Goal: Information Seeking & Learning: Learn about a topic

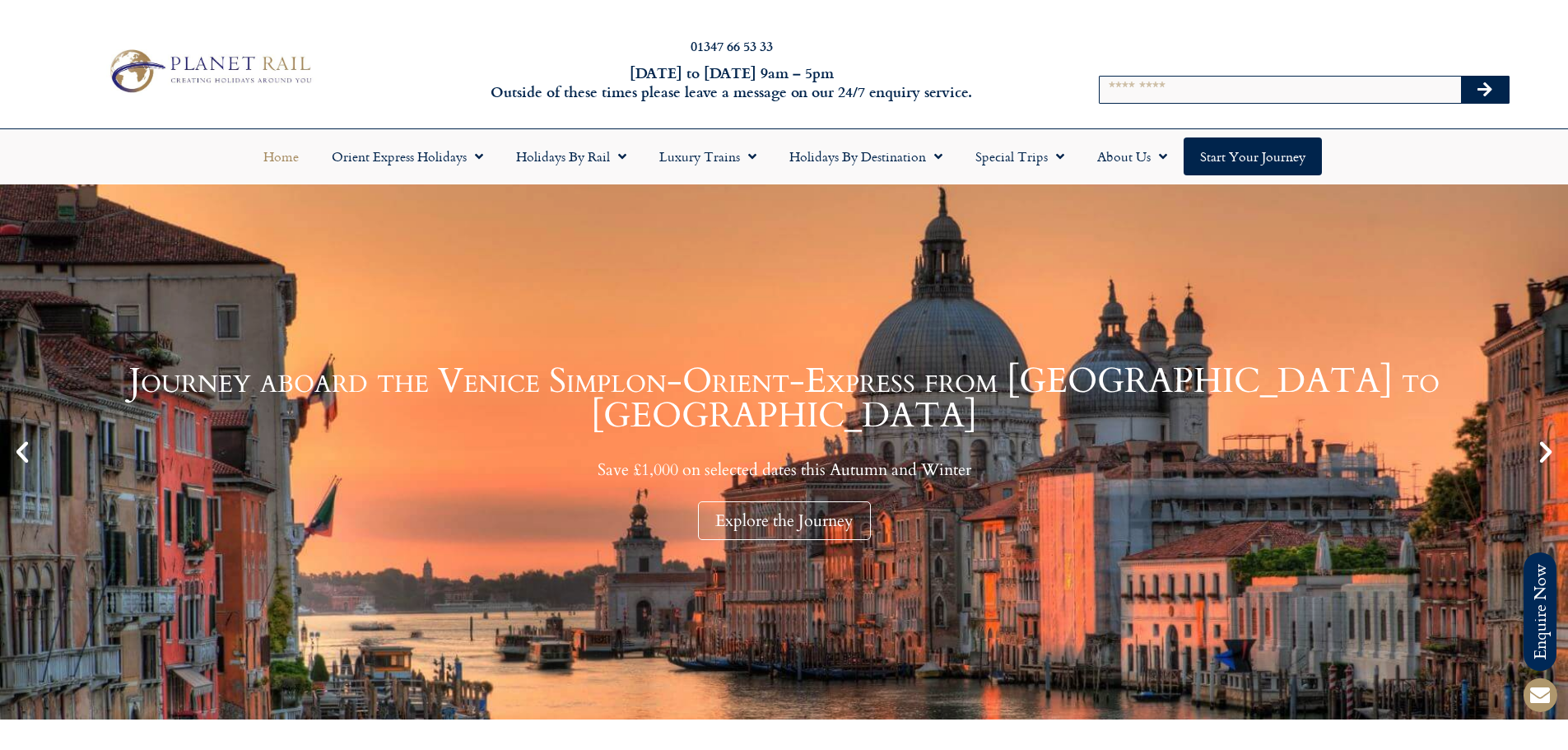
click at [1175, 49] on div at bounding box center [1164, 38] width 20 height 20
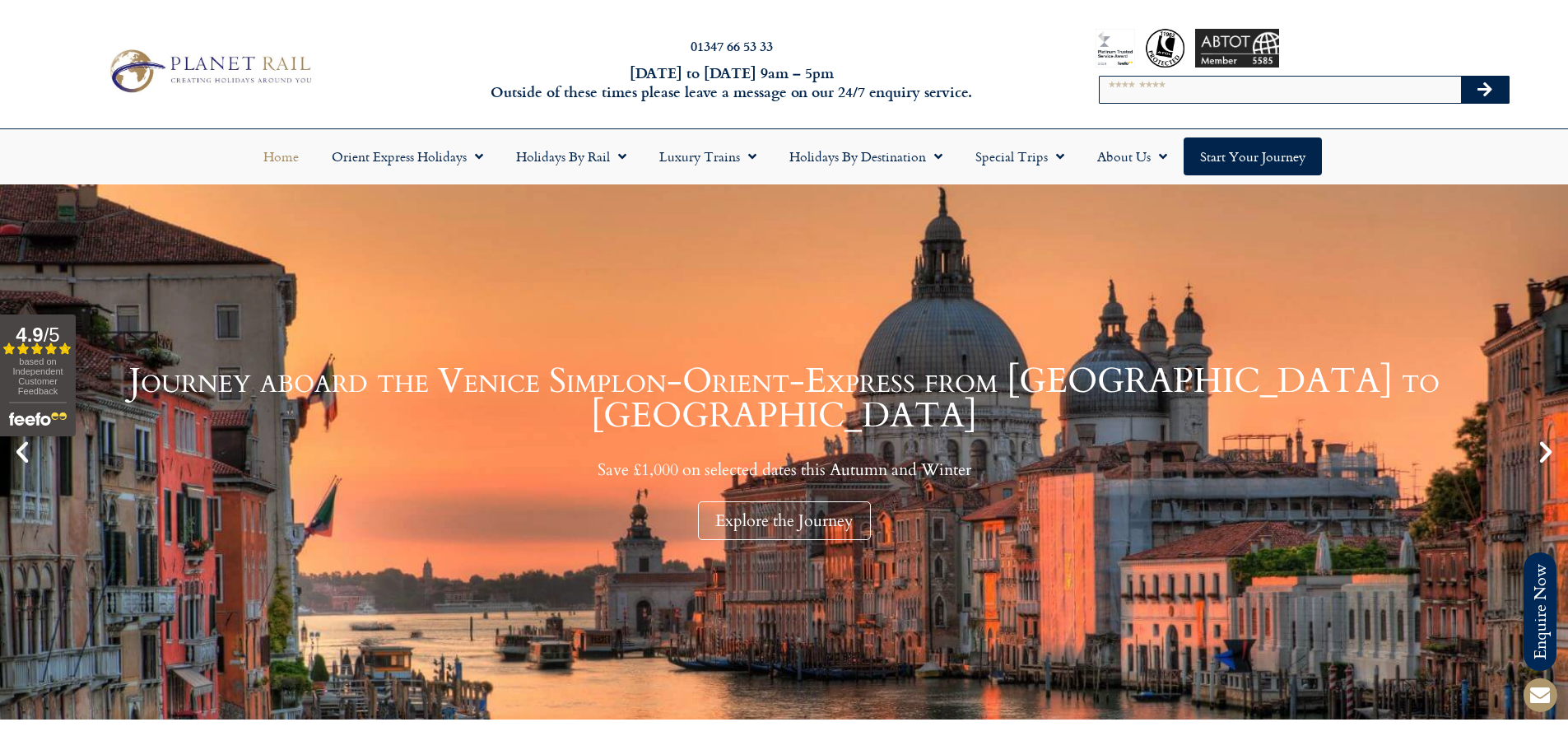
click at [1164, 78] on input "Search" at bounding box center [1280, 90] width 362 height 26
type input "********"
click at [1462, 77] on button "Search" at bounding box center [1485, 90] width 48 height 26
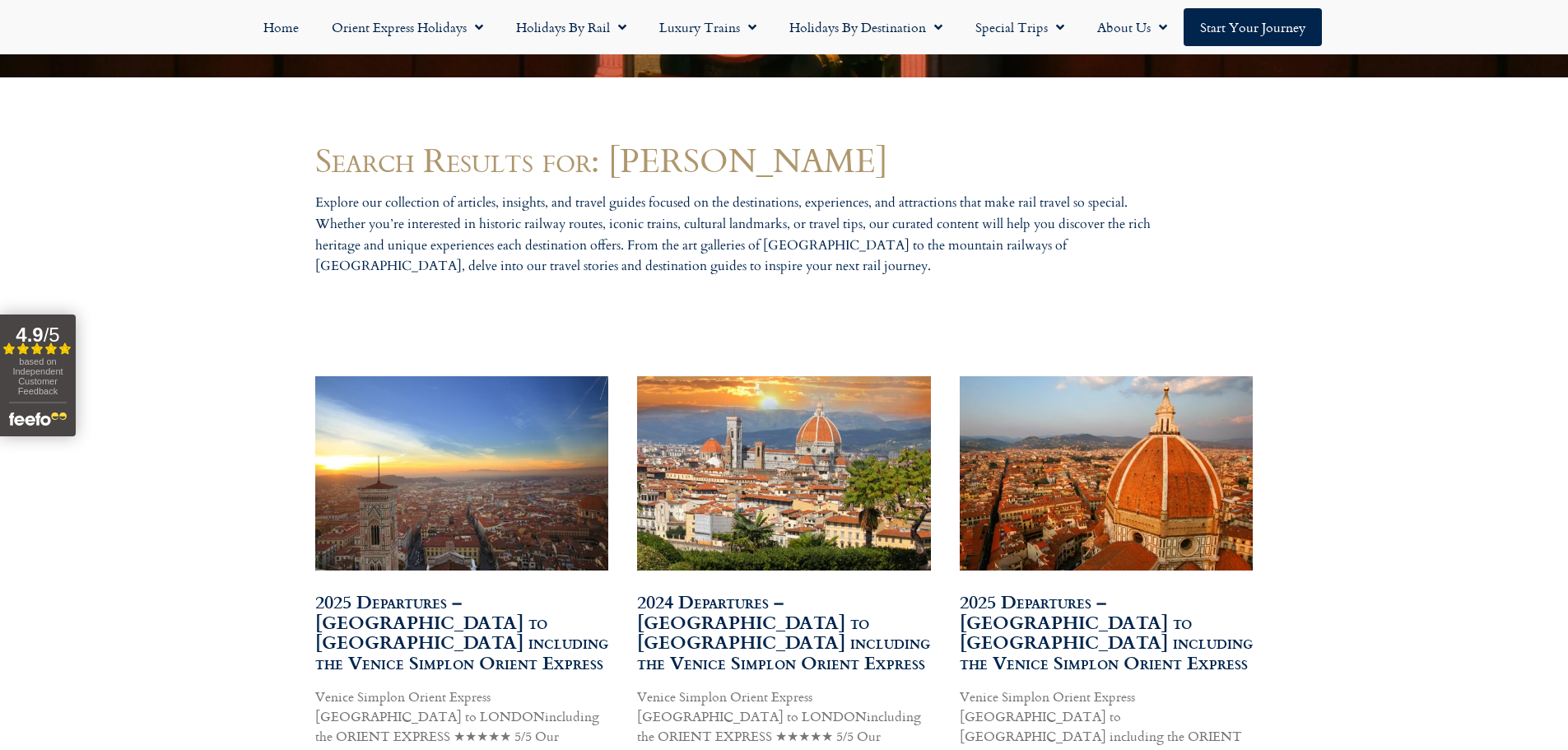
scroll to position [685, 0]
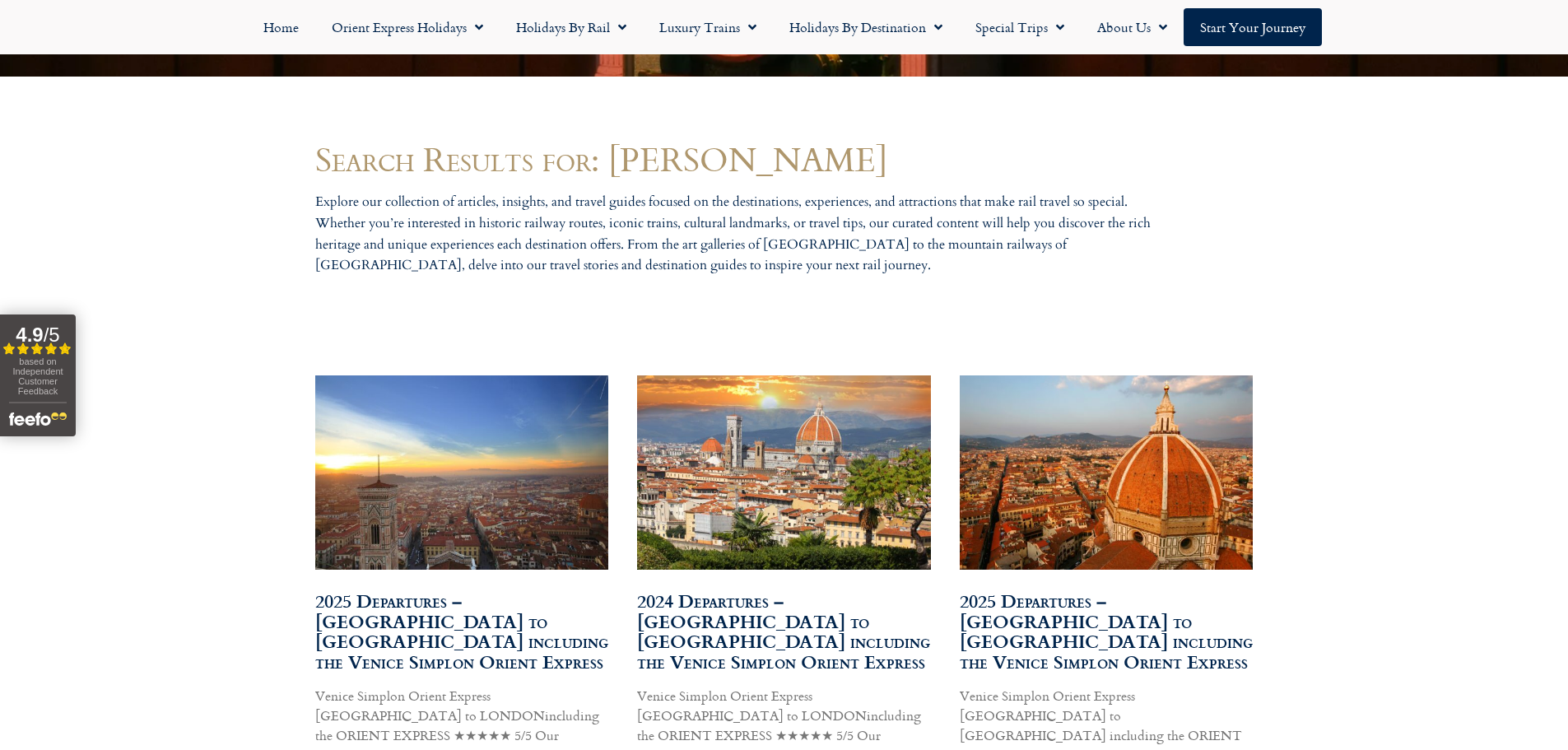
click at [1032, 459] on img at bounding box center [1106, 473] width 296 height 211
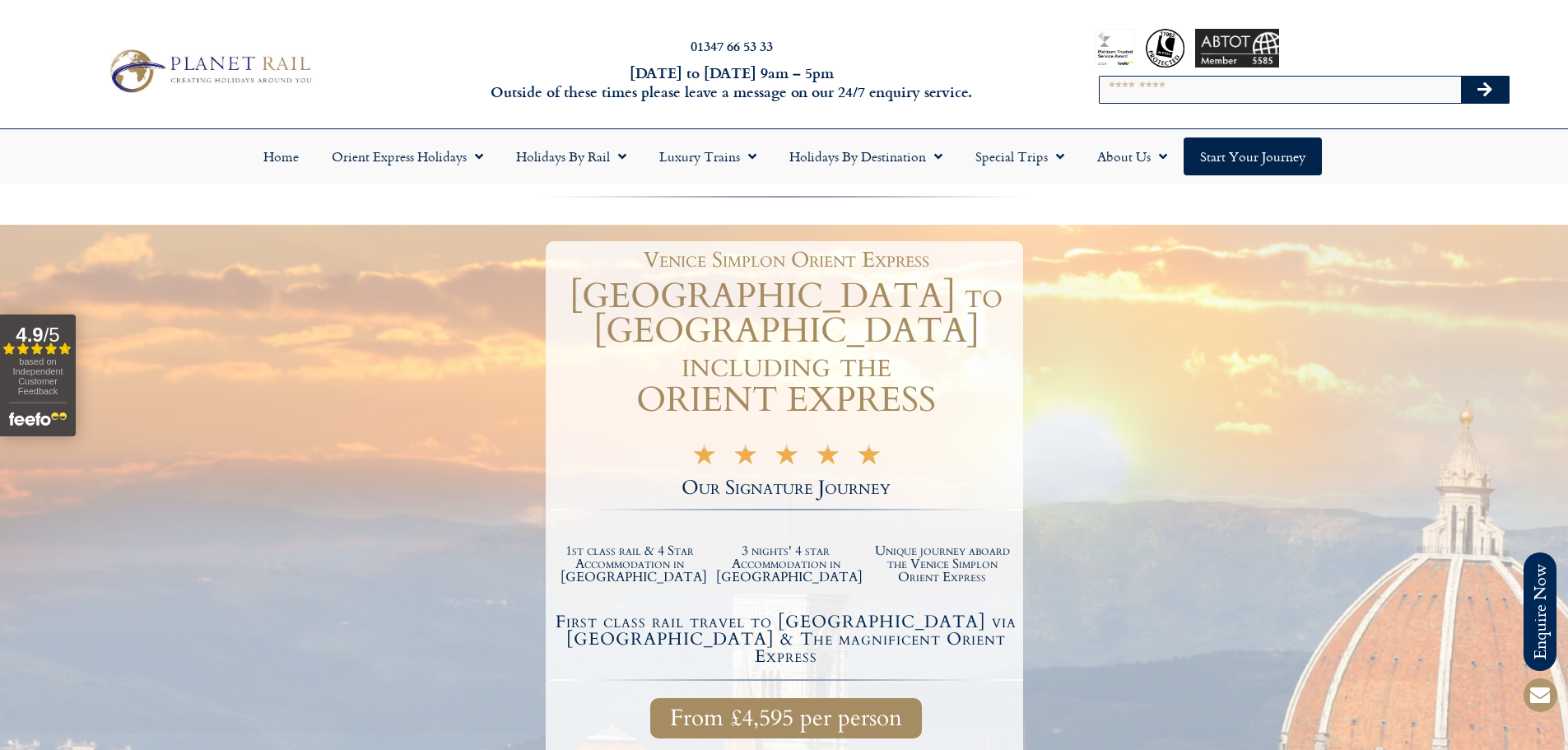
click at [1214, 98] on input "Search" at bounding box center [1280, 90] width 362 height 26
type input "******"
click at [1462, 77] on button "Search" at bounding box center [1485, 90] width 48 height 26
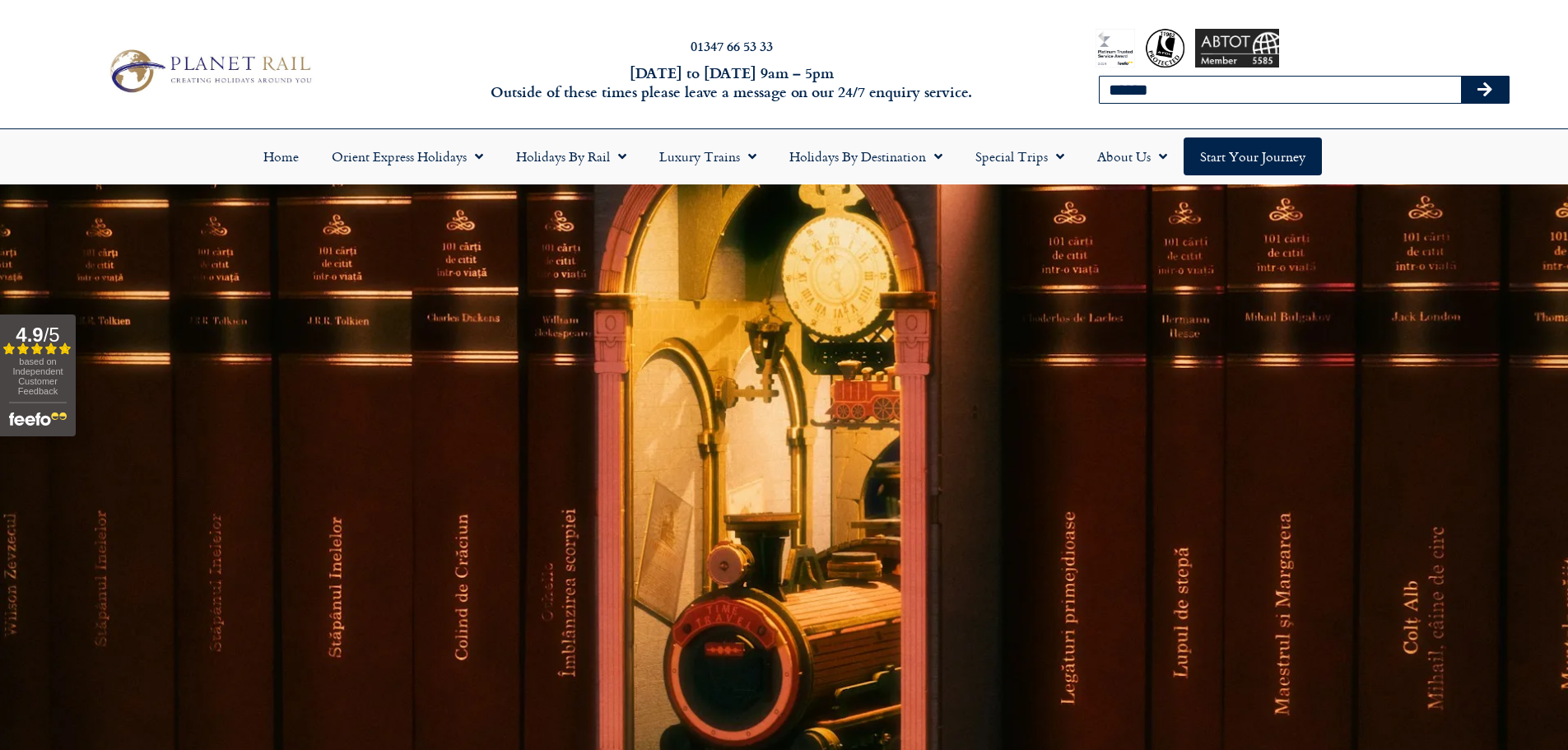
click at [1128, 90] on input "******" at bounding box center [1280, 90] width 362 height 26
type input "*******"
click at [1462, 77] on button "Search" at bounding box center [1485, 90] width 48 height 26
click at [1486, 86] on icon "Search" at bounding box center [1484, 90] width 15 height 17
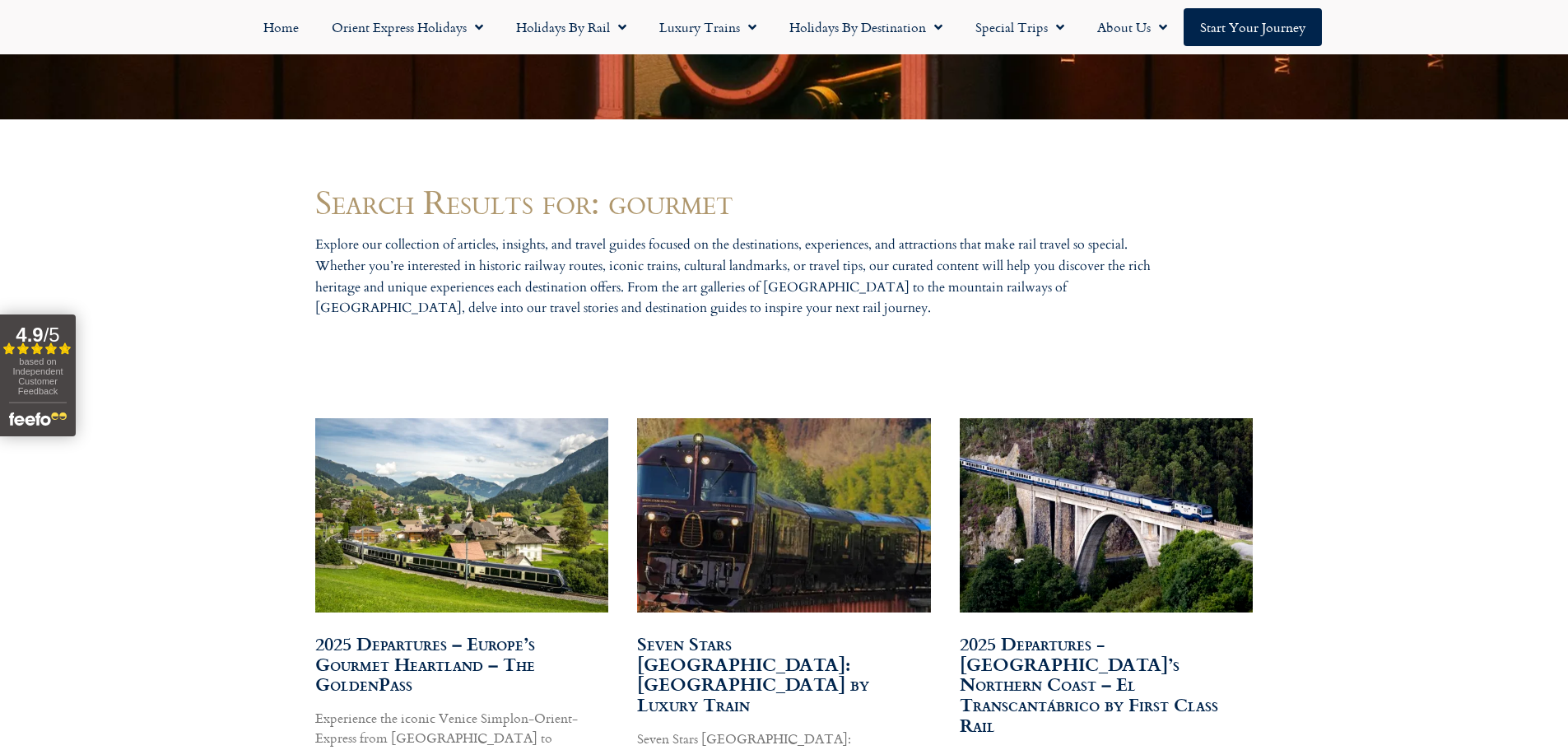
scroll to position [659, 0]
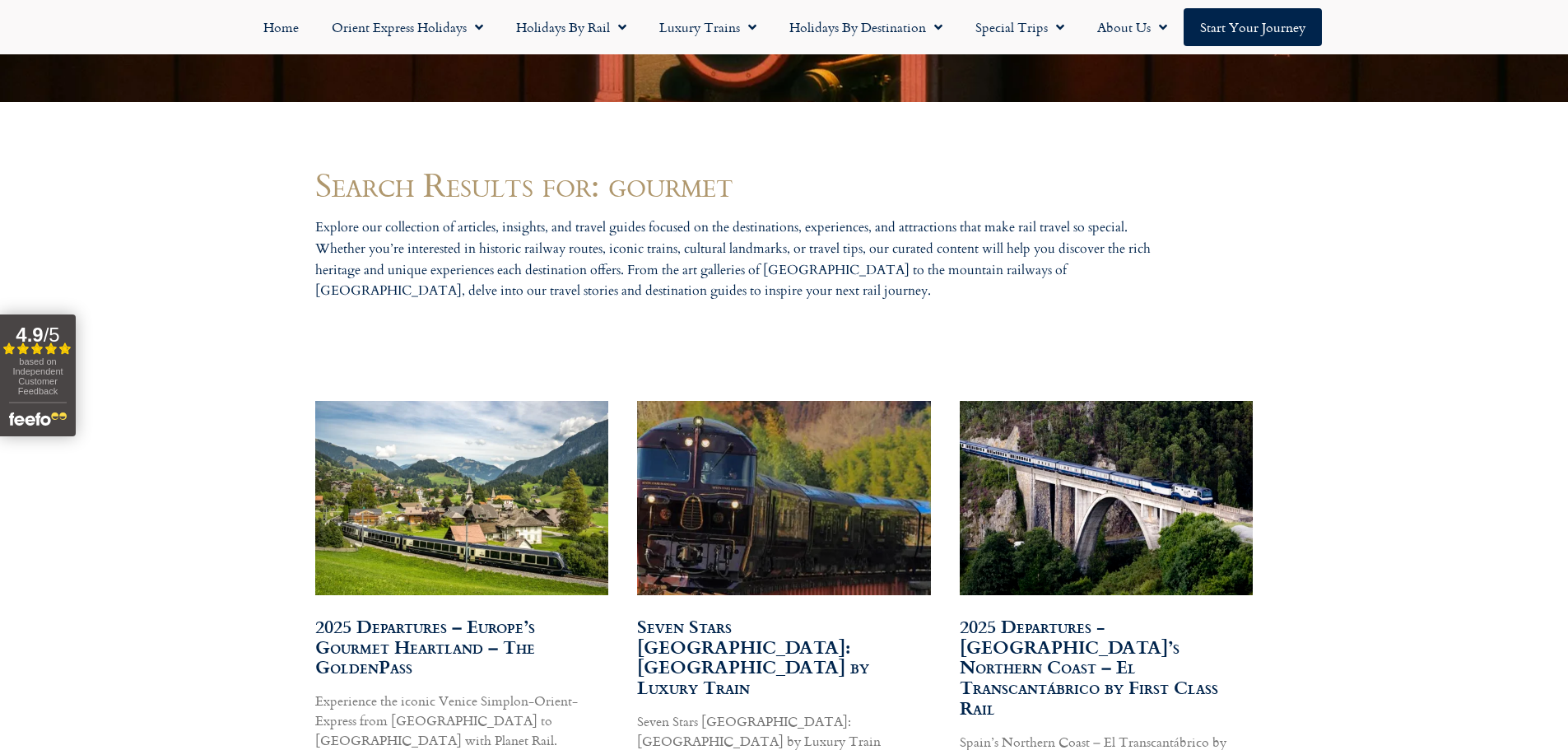
click at [457, 496] on img at bounding box center [461, 498] width 296 height 198
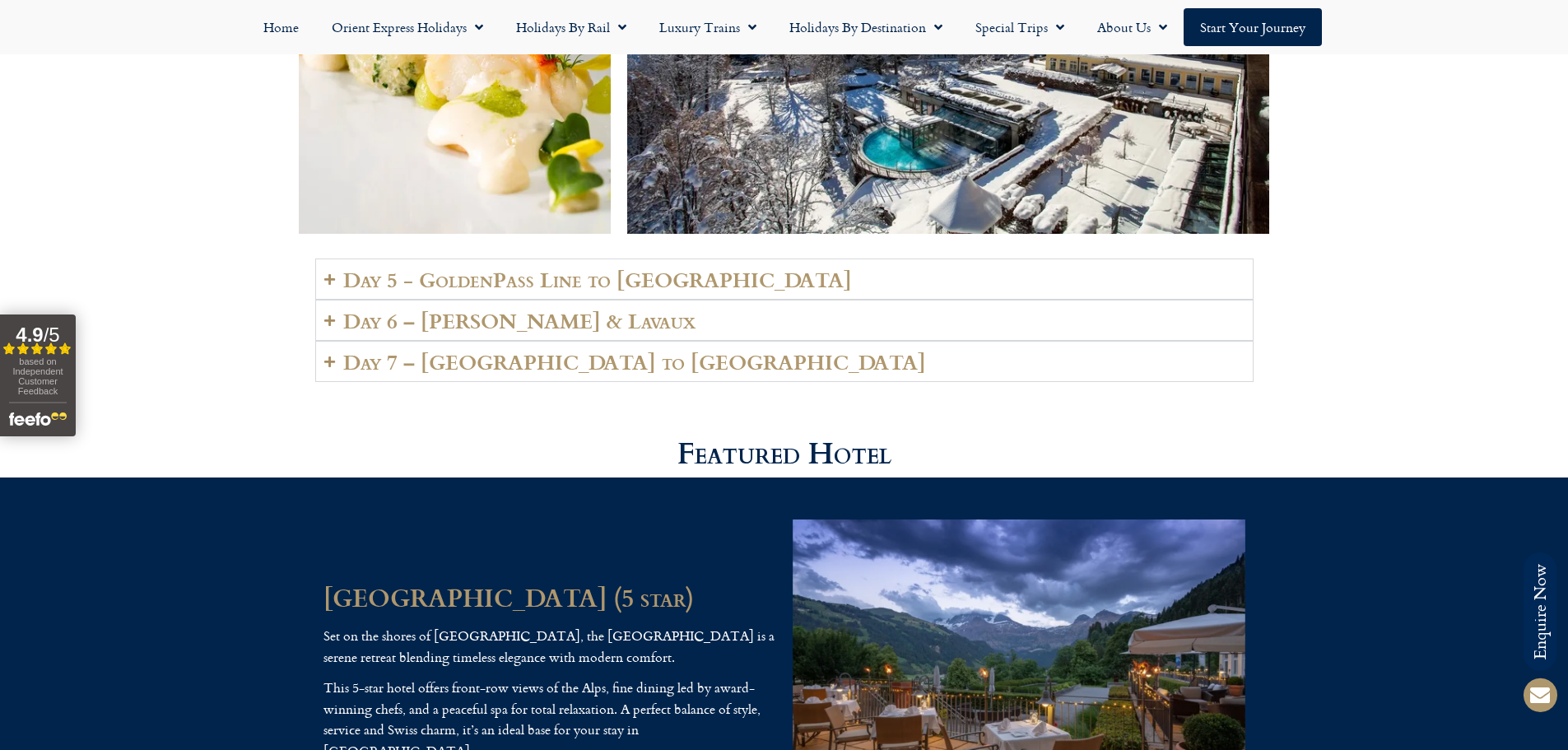
scroll to position [3460, 0]
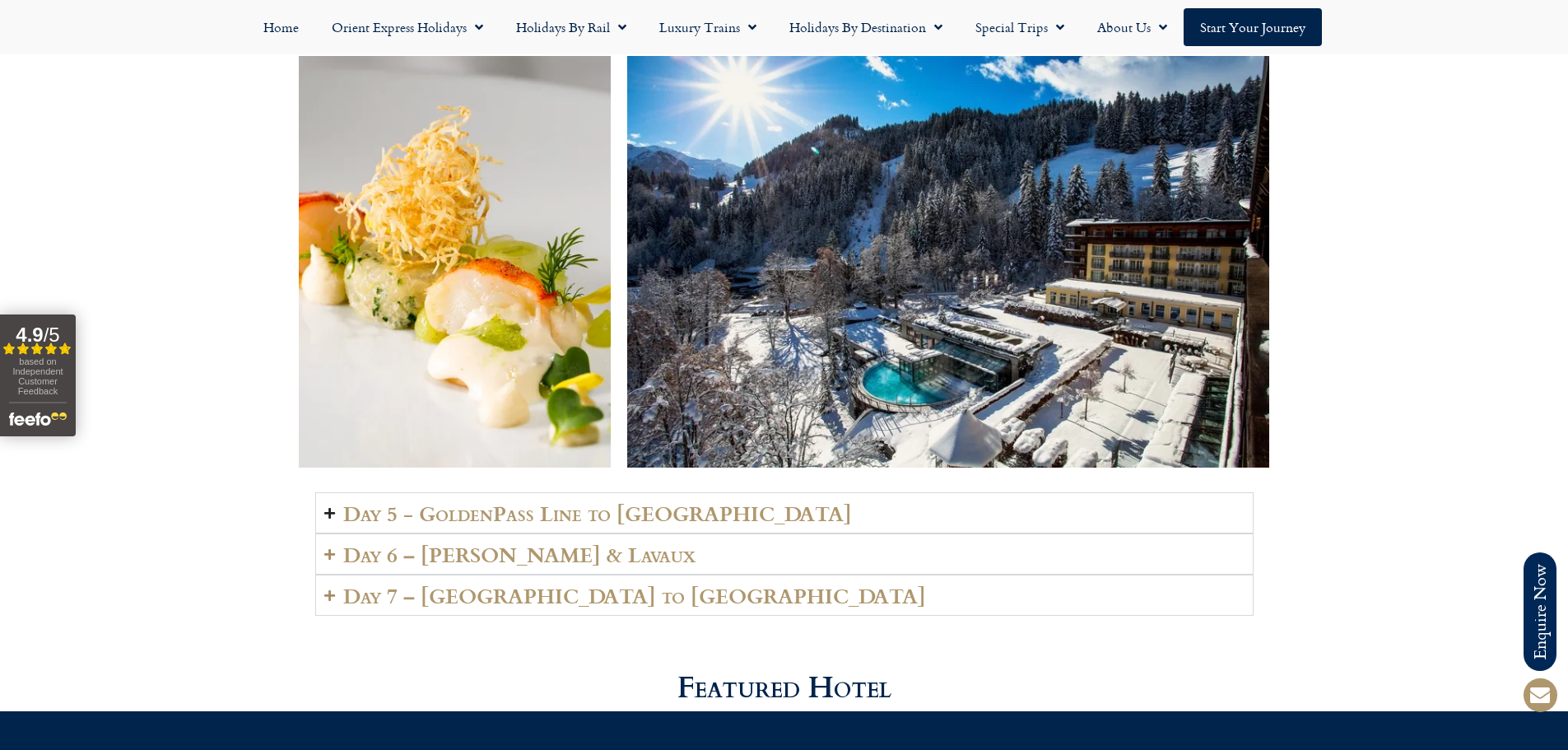
click at [501, 504] on h2 "Day 5 - GoldenPass Line to Vevey" at bounding box center [598, 513] width 509 height 23
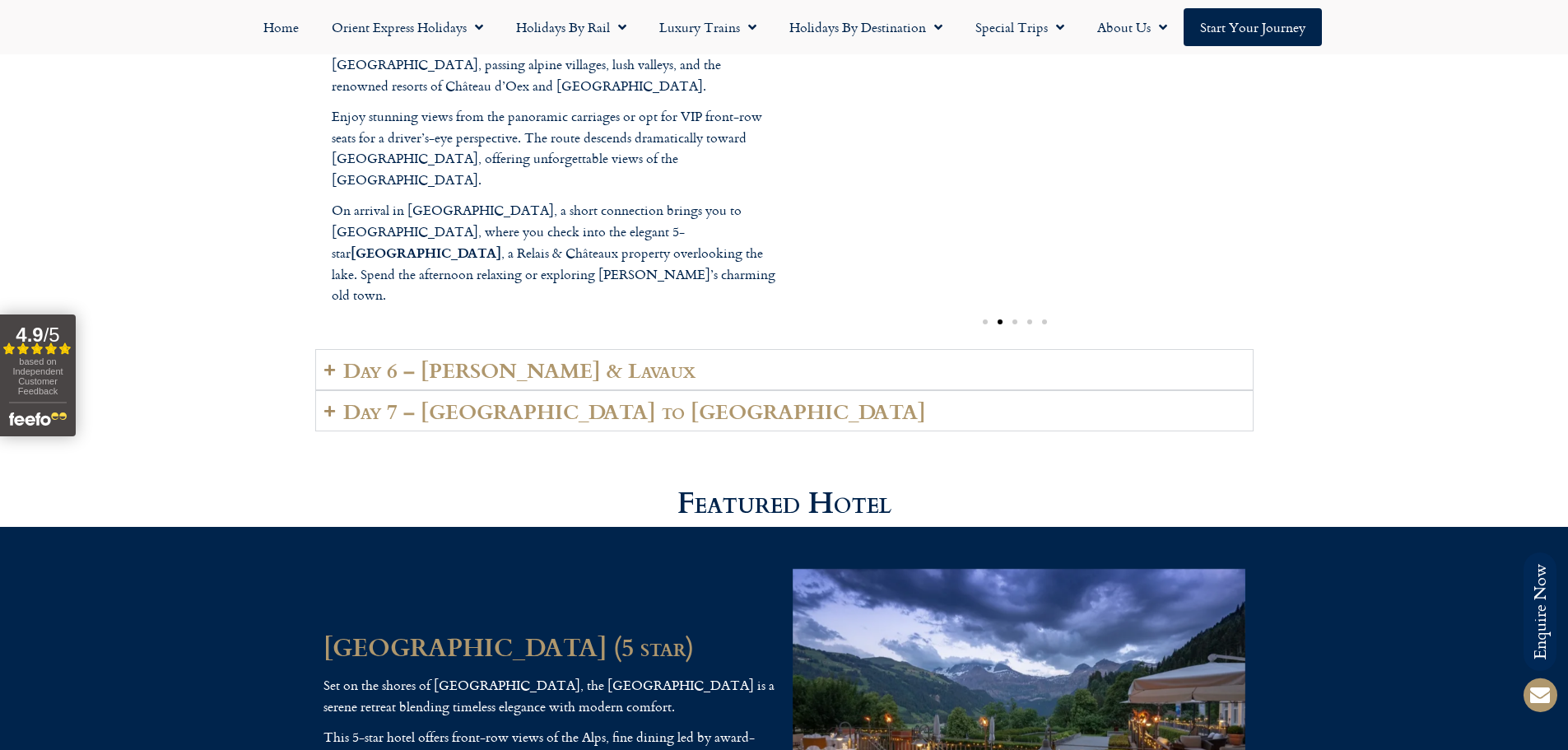
scroll to position [4036, 0]
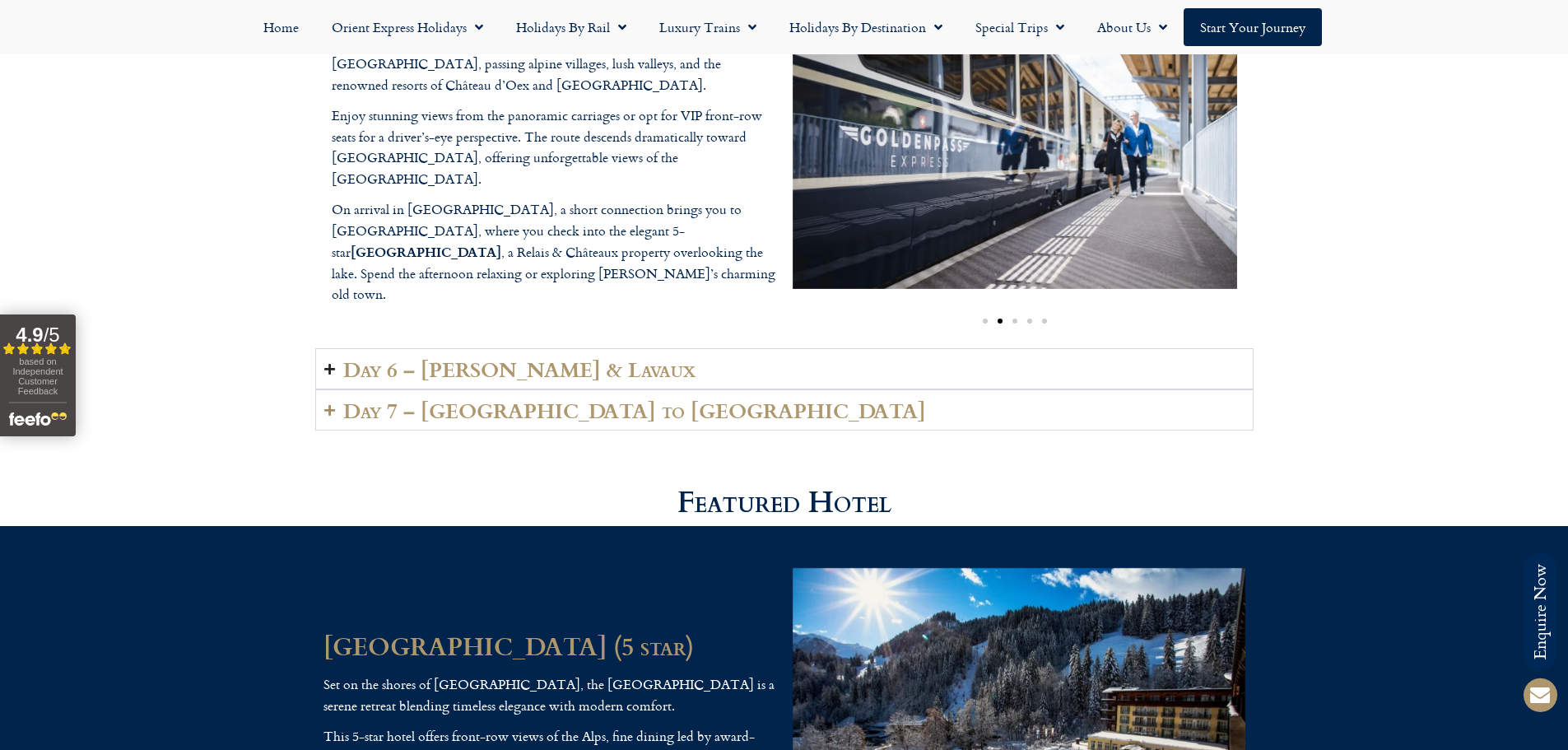
click at [552, 368] on h2 "Day 6 – Vevey & Lavaux" at bounding box center [519, 369] width 352 height 23
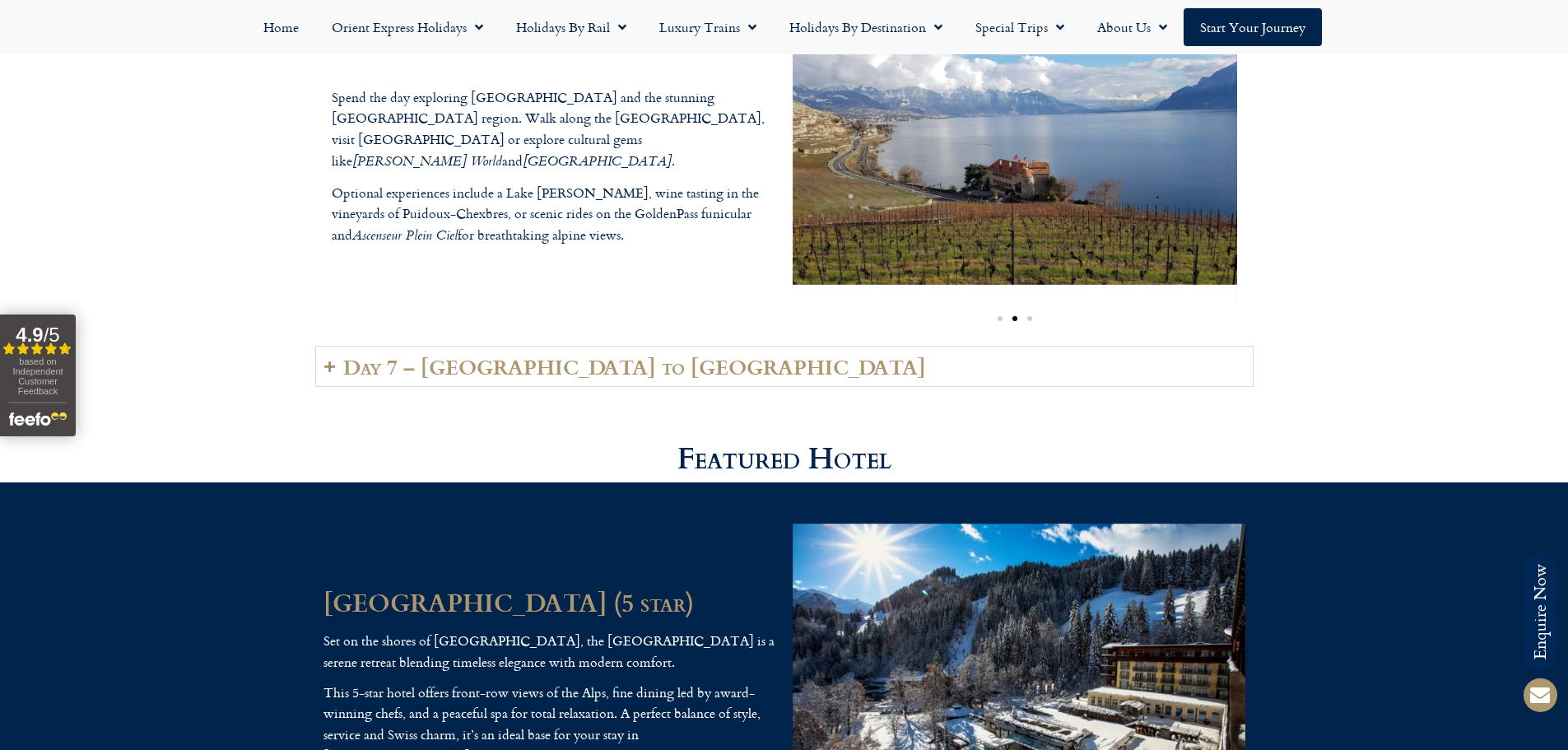
click at [552, 368] on h2 "Day 7 – Vevey to London" at bounding box center [635, 366] width 583 height 23
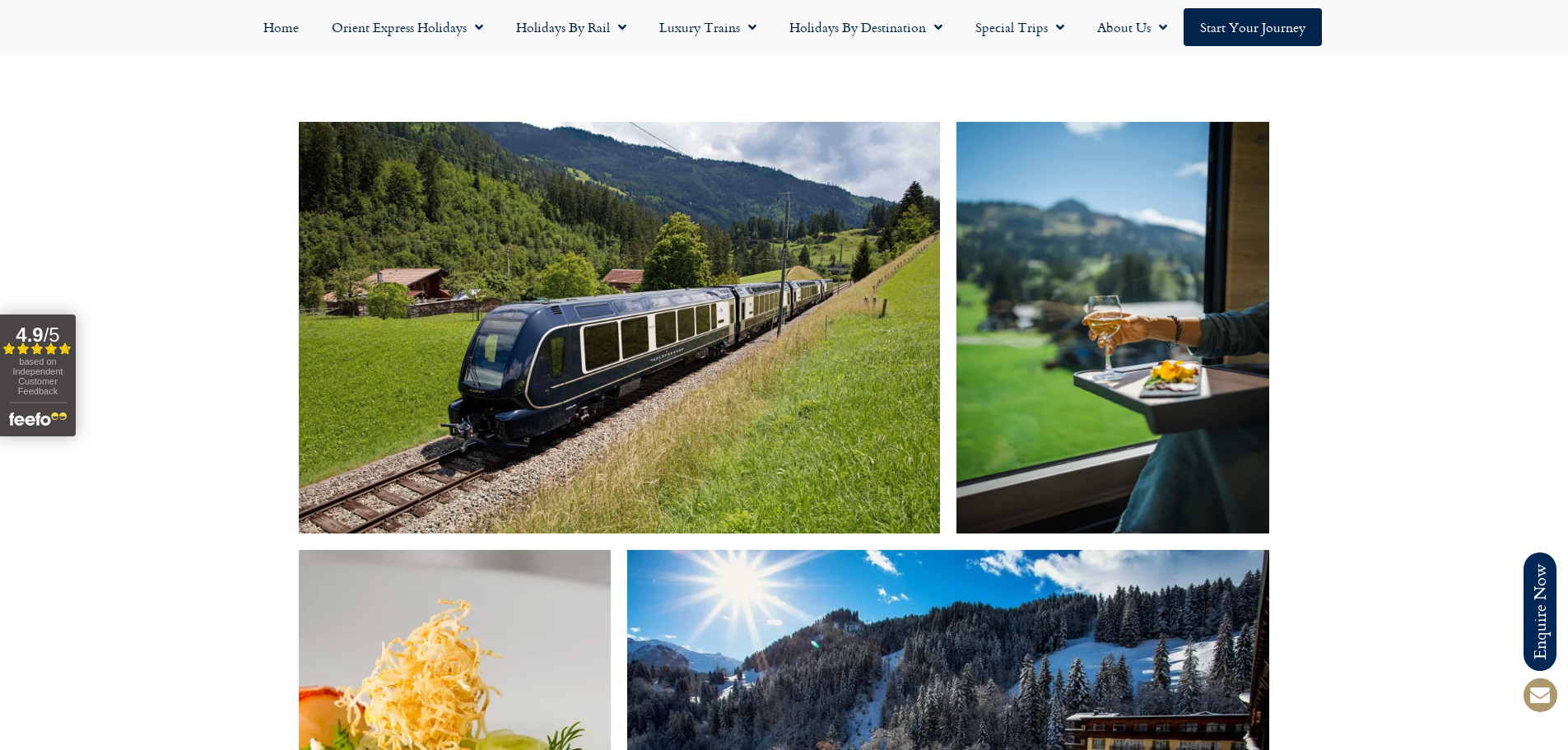
scroll to position [2472, 0]
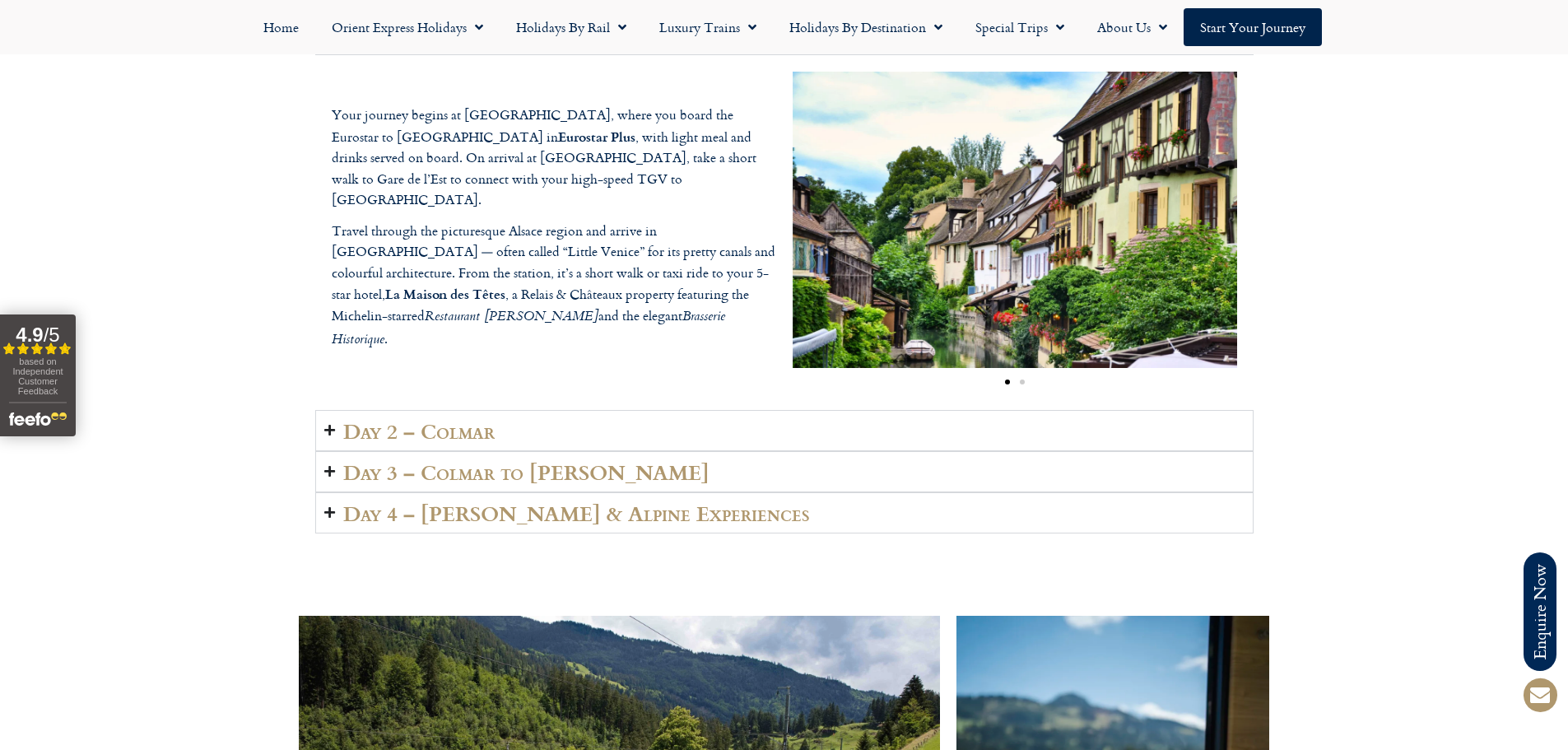
click at [493, 434] on h2 "Day 2 – Colmar" at bounding box center [419, 431] width 152 height 23
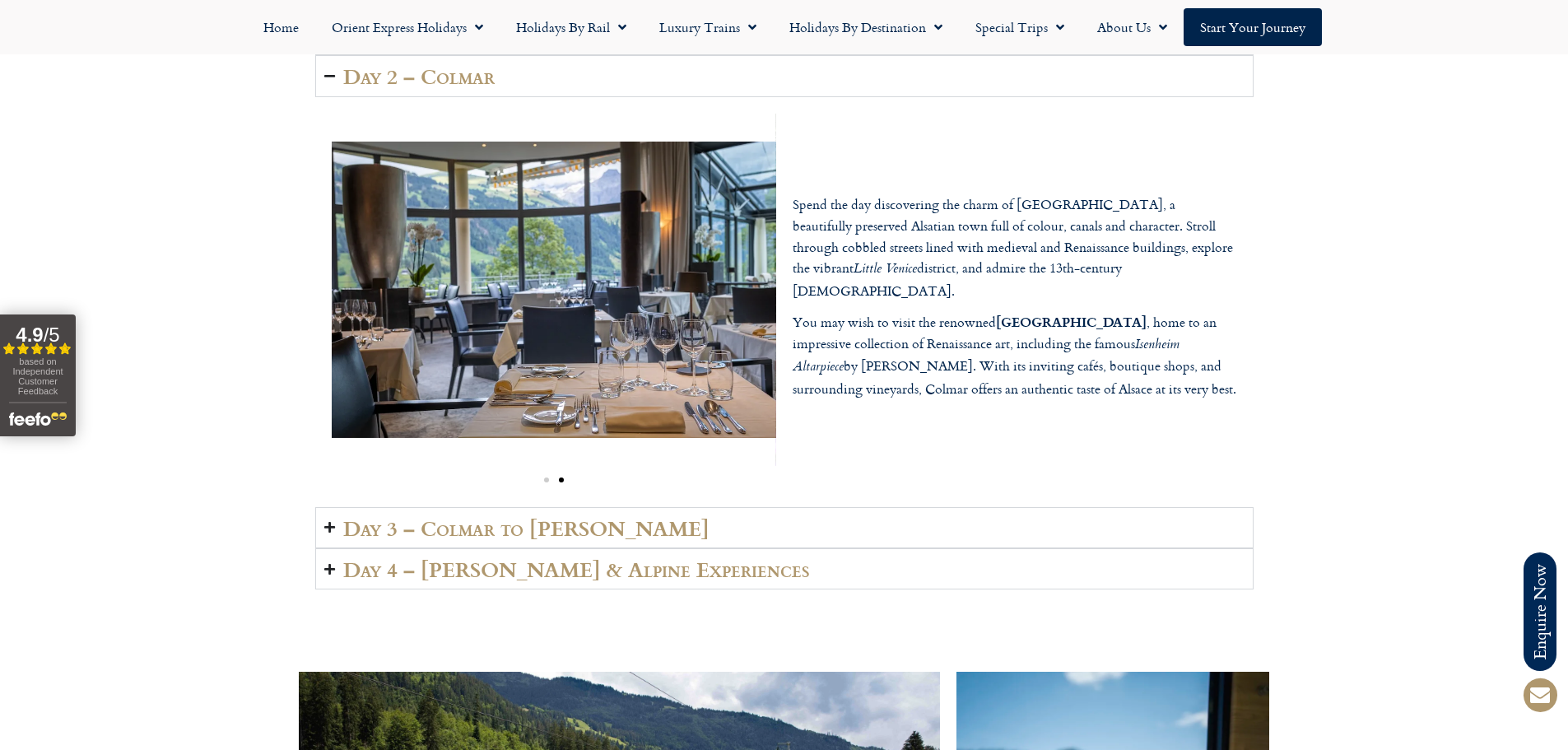
click at [513, 519] on h2 "Day 3 – Colmar to Lenk" at bounding box center [526, 528] width 366 height 23
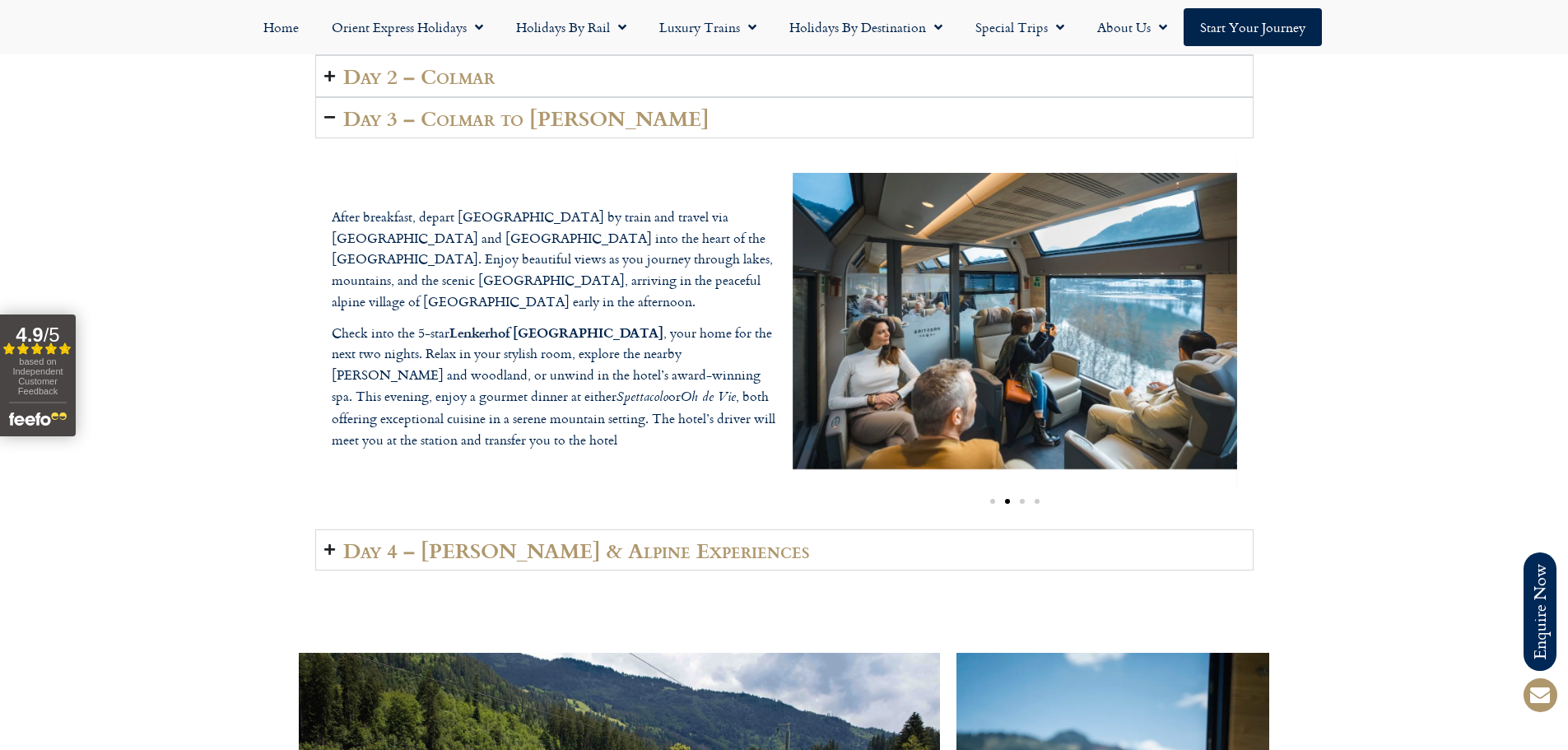
click at [555, 552] on h2 "Day 4 – Lenk & Alpine Experiences" at bounding box center [577, 550] width 467 height 23
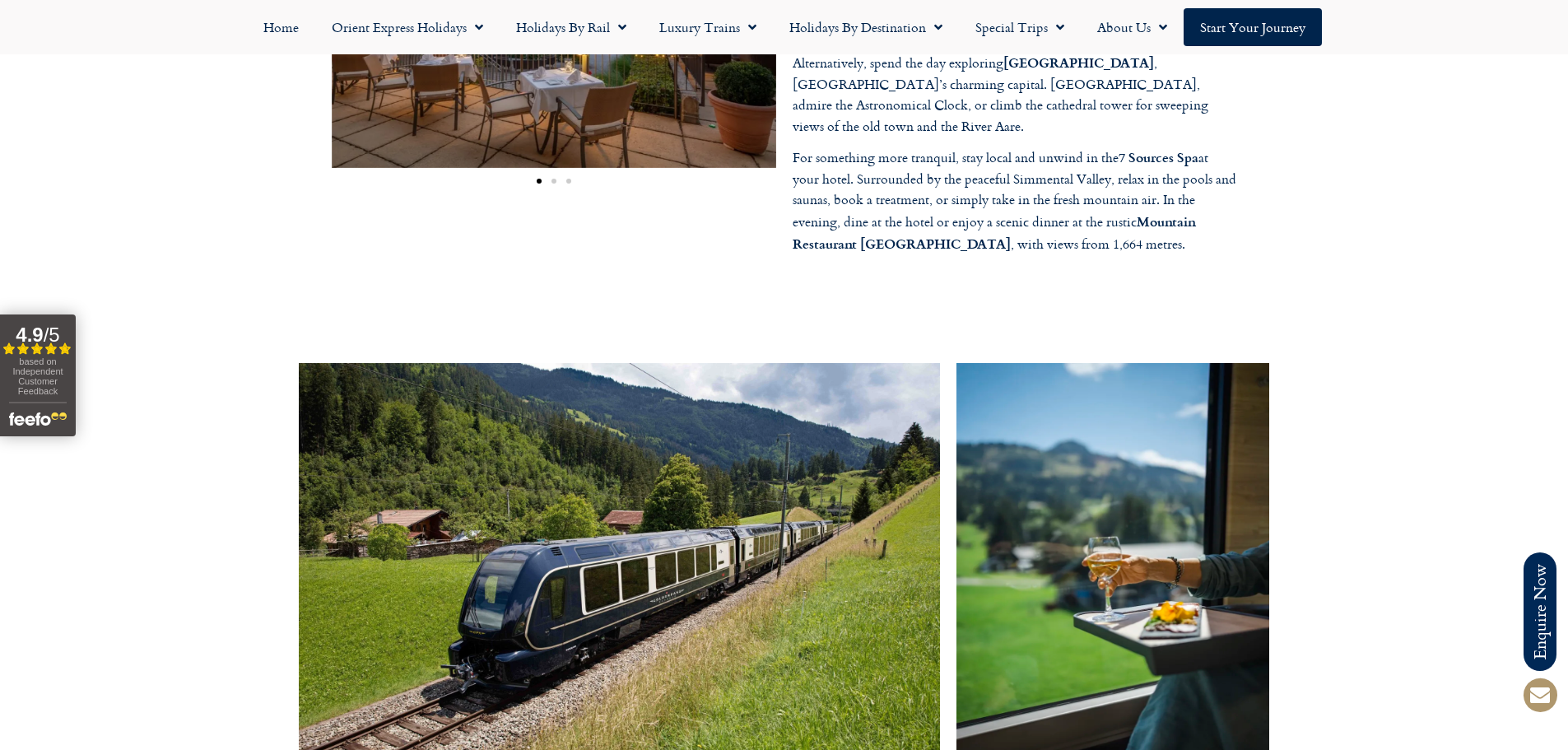
scroll to position [3130, 0]
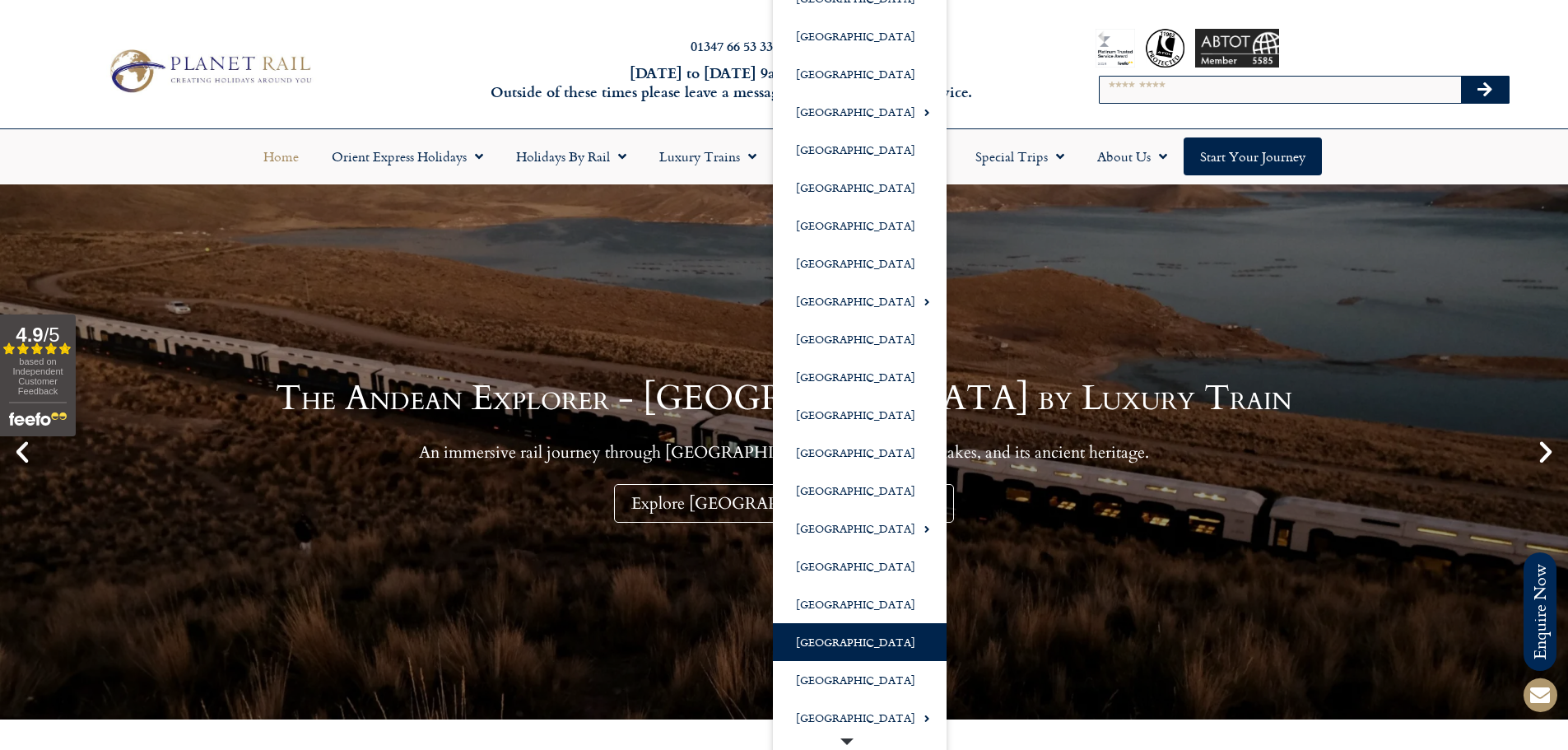
click at [836, 644] on link "[GEOGRAPHIC_DATA]" at bounding box center [859, 642] width 173 height 38
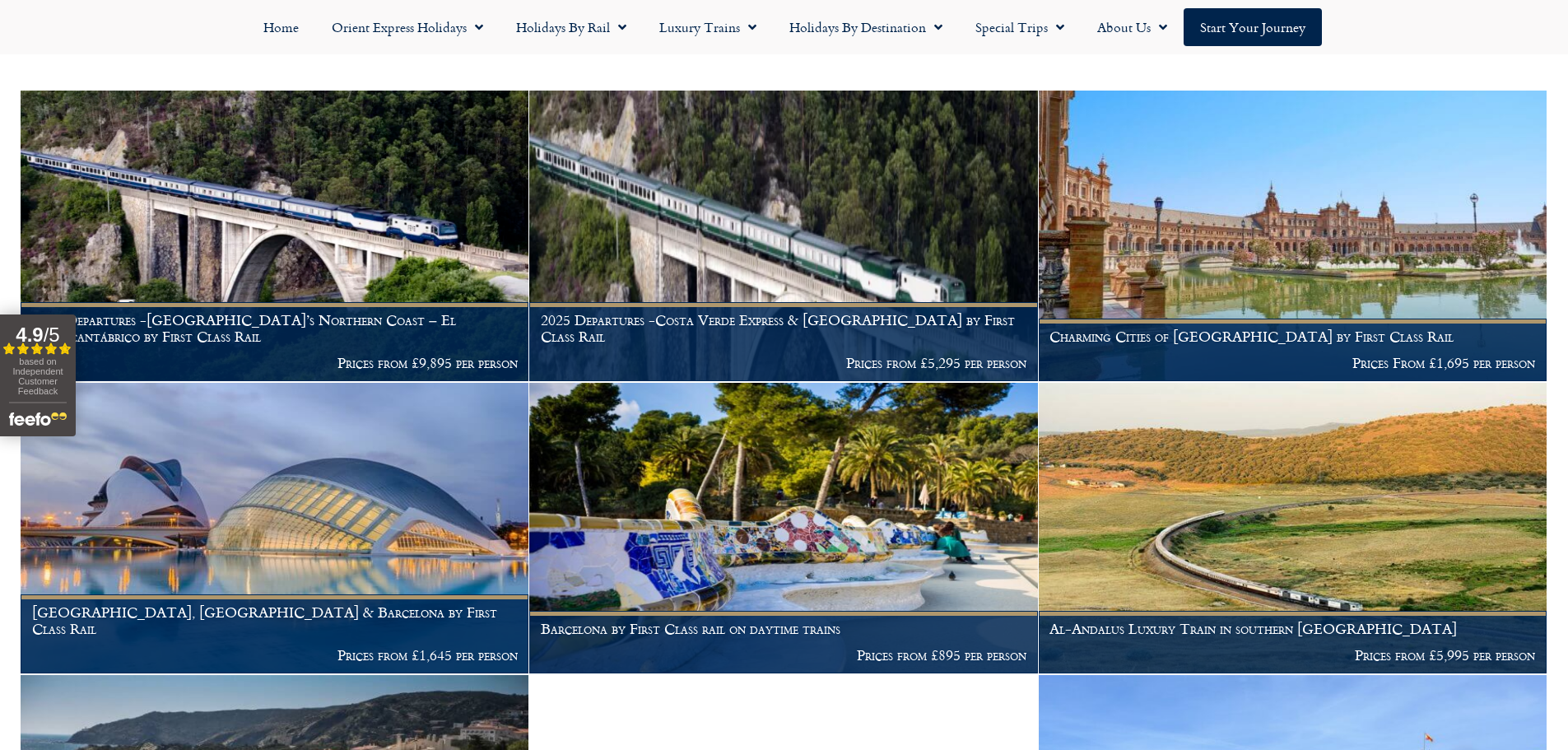
scroll to position [330, 0]
